Goal: Information Seeking & Learning: Learn about a topic

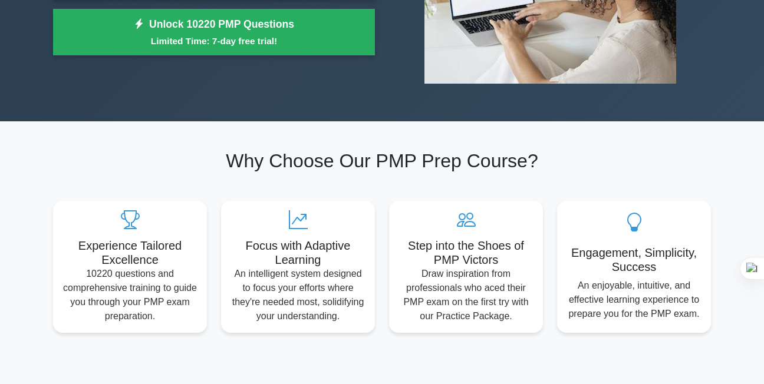
click at [642, 289] on p "An enjoyable, intuitive, and effective learning experience to prepare you for t…" at bounding box center [633, 300] width 135 height 42
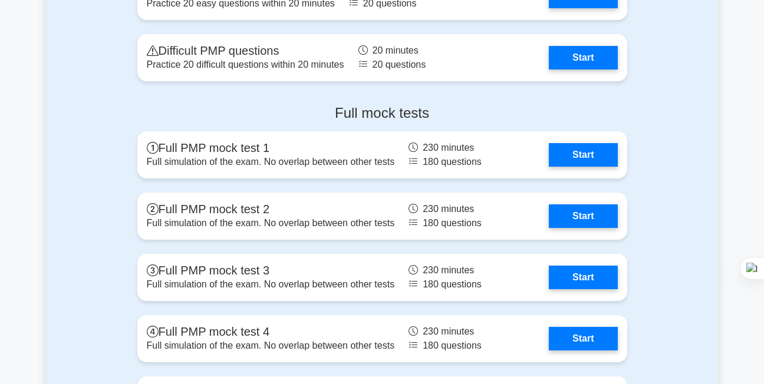
scroll to position [3340, 0]
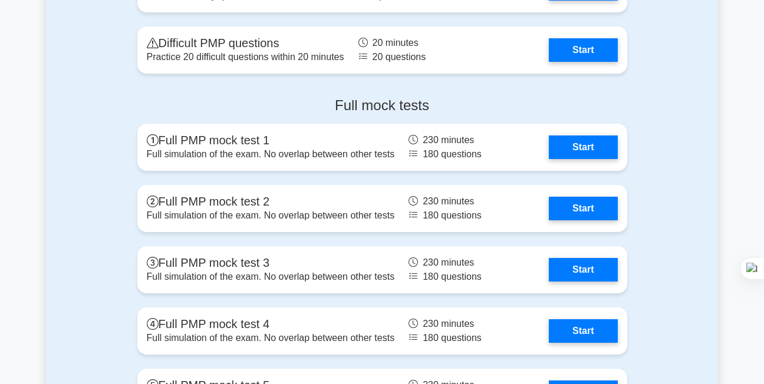
click at [561, 151] on link "Start" at bounding box center [583, 148] width 68 height 24
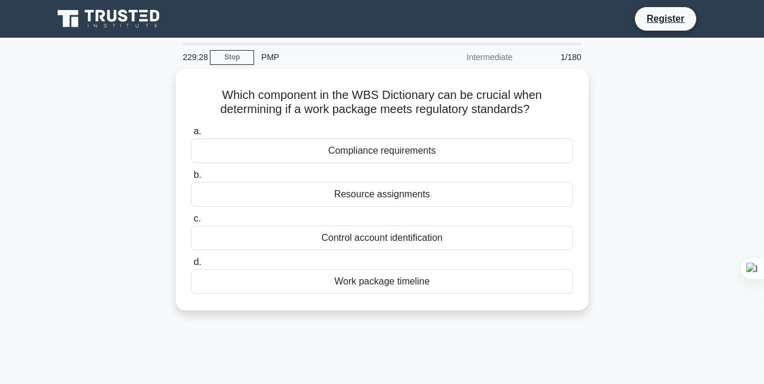
click at [374, 277] on div "Work package timeline" at bounding box center [382, 281] width 382 height 25
click at [191, 266] on input "d. Work package timeline" at bounding box center [191, 263] width 0 height 8
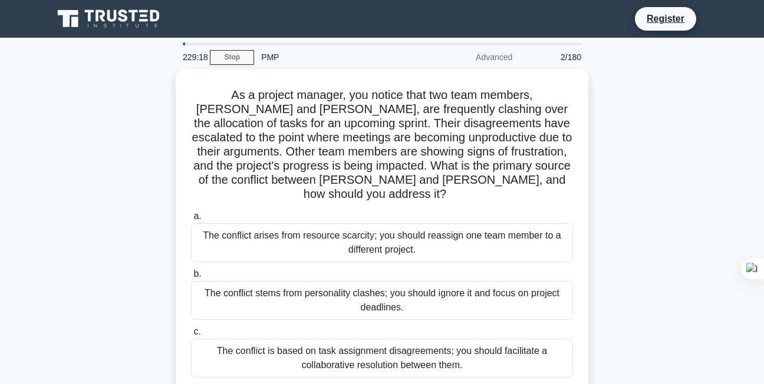
click at [233, 58] on link "Stop" at bounding box center [232, 57] width 44 height 15
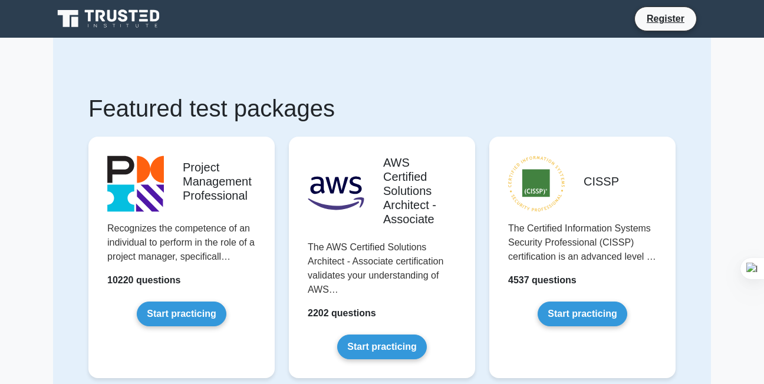
scroll to position [44, 0]
